Goal: Book appointment/travel/reservation

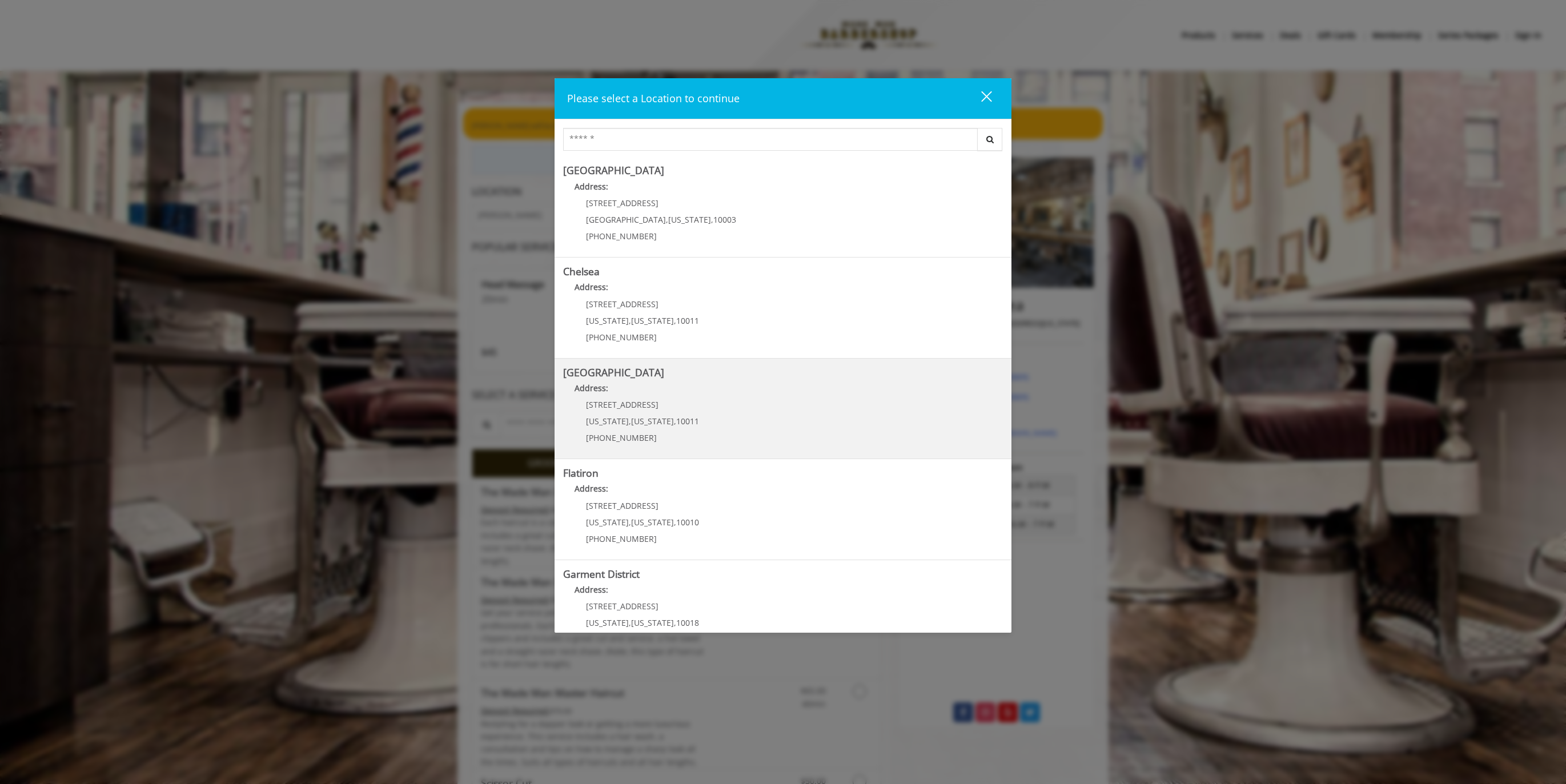
click at [682, 406] on p "267 W 15th St" at bounding box center [642, 404] width 114 height 8
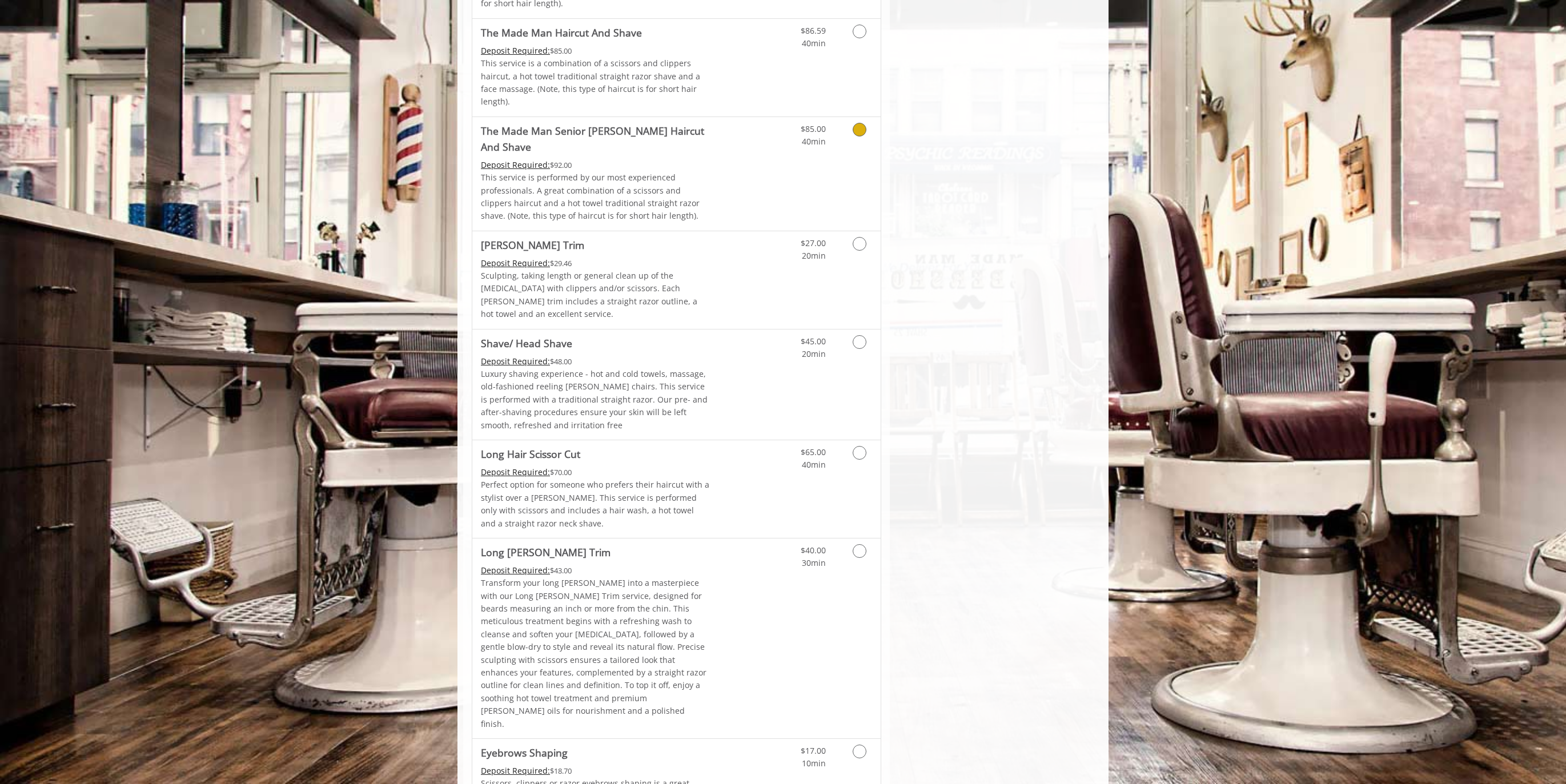
scroll to position [1059, 0]
